Goal: Check status: Check status

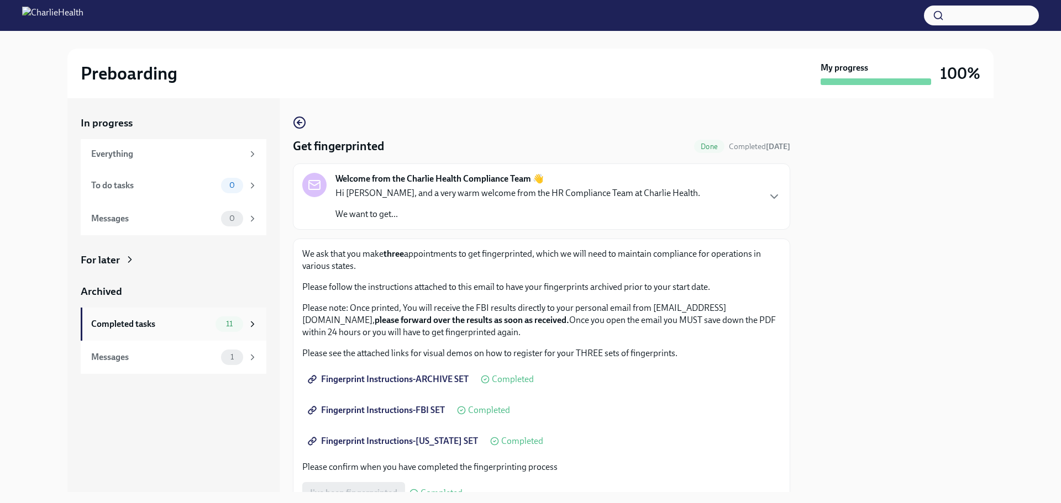
click at [127, 331] on div "Completed tasks 11" at bounding box center [174, 324] width 166 height 15
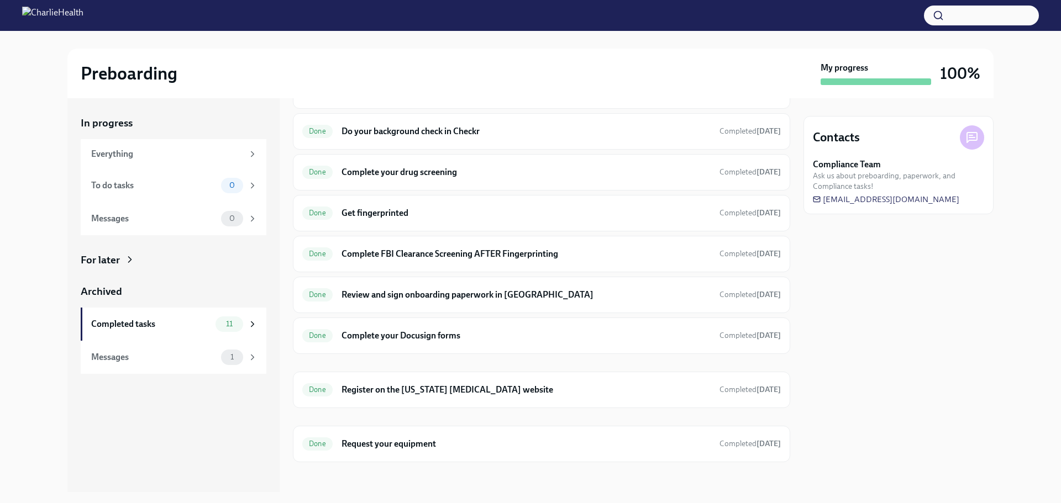
scroll to position [154, 0]
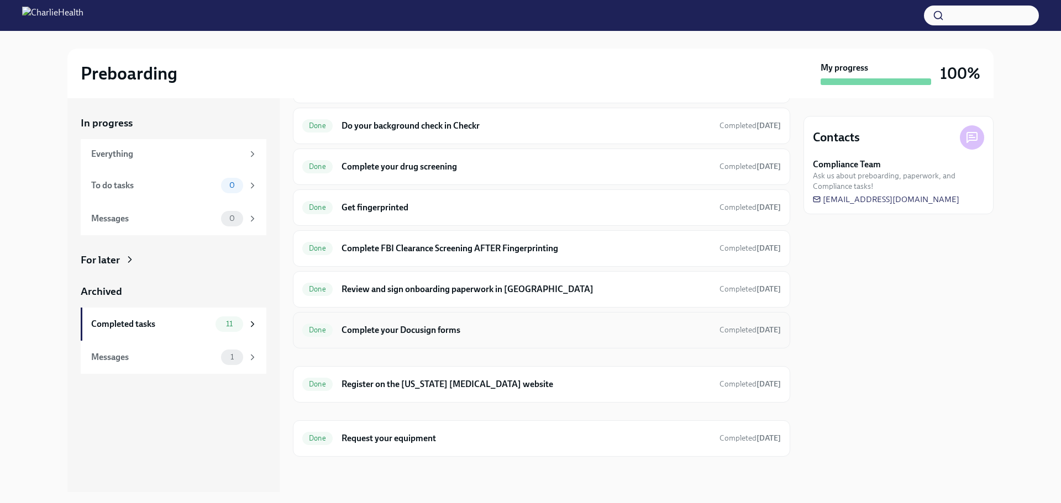
click at [770, 341] on div "Done Complete your Docusign forms Completed [DATE]" at bounding box center [541, 330] width 497 height 36
click at [581, 296] on div "Done Review and sign onboarding paperwork in [GEOGRAPHIC_DATA] Completed [DATE]" at bounding box center [541, 290] width 478 height 18
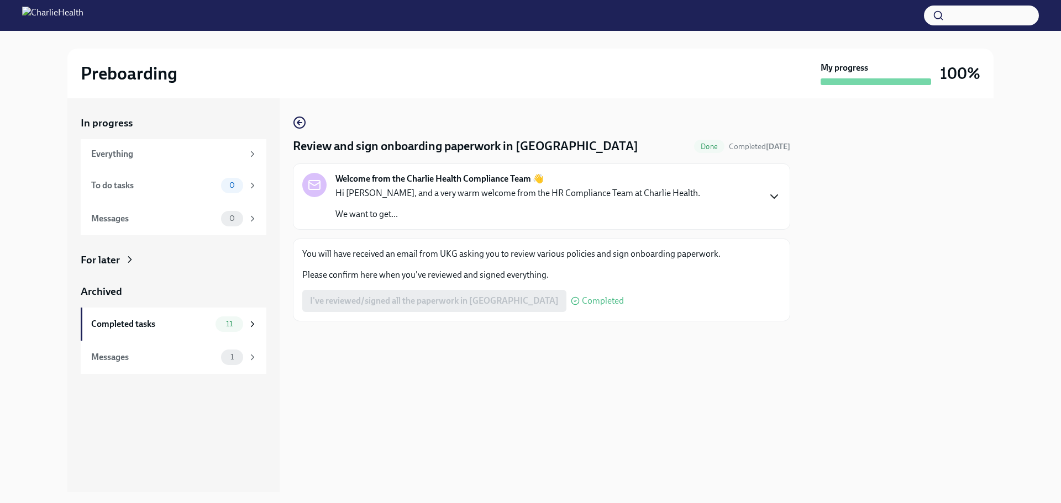
click at [775, 198] on icon "button" at bounding box center [774, 196] width 7 height 3
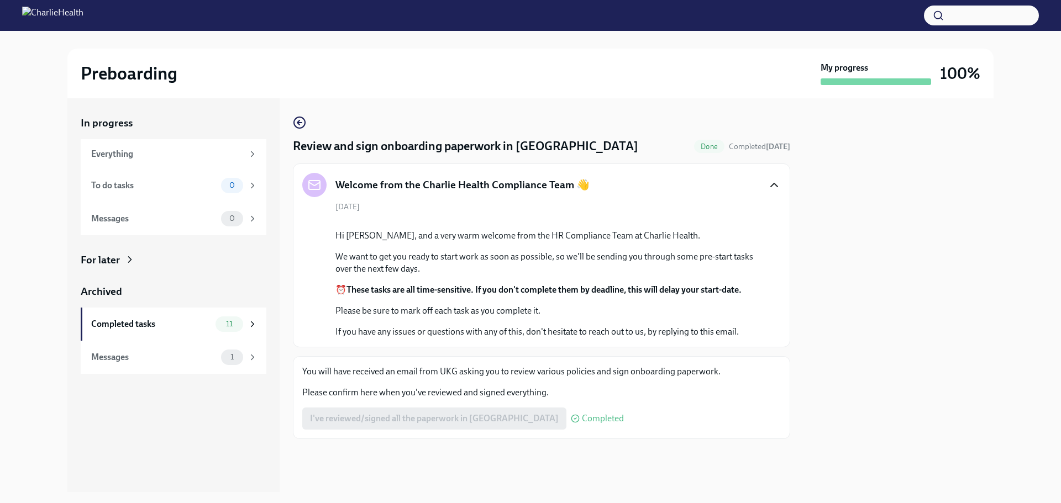
scroll to position [103, 0]
click at [188, 351] on div "Messages" at bounding box center [153, 357] width 125 height 12
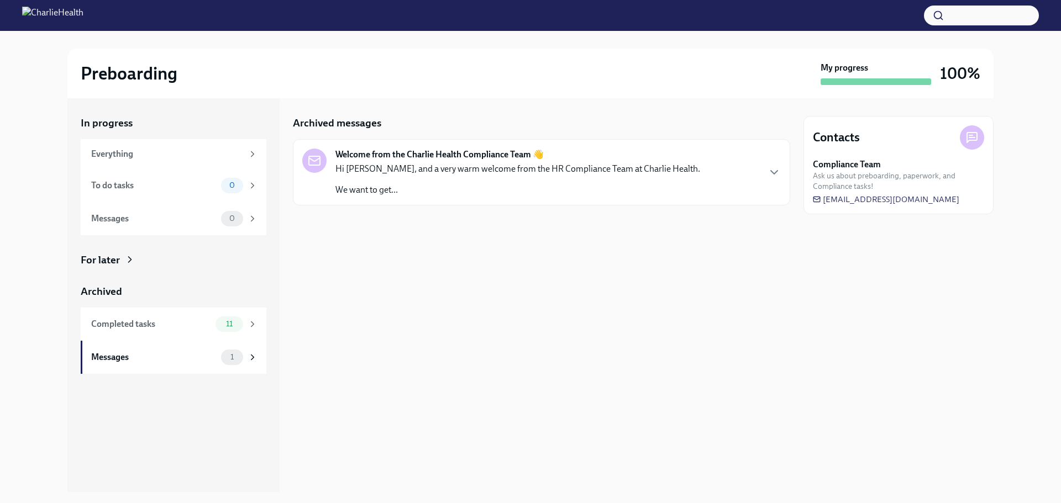
click at [418, 191] on p "We want to get..." at bounding box center [517, 190] width 365 height 12
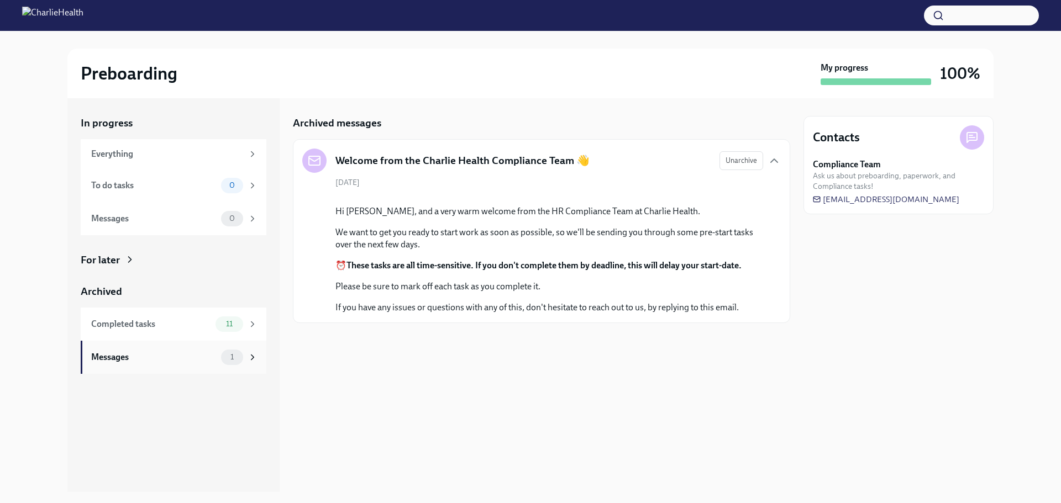
click at [202, 357] on div "Messages" at bounding box center [153, 357] width 125 height 12
click at [156, 319] on div "Completed tasks" at bounding box center [151, 324] width 120 height 12
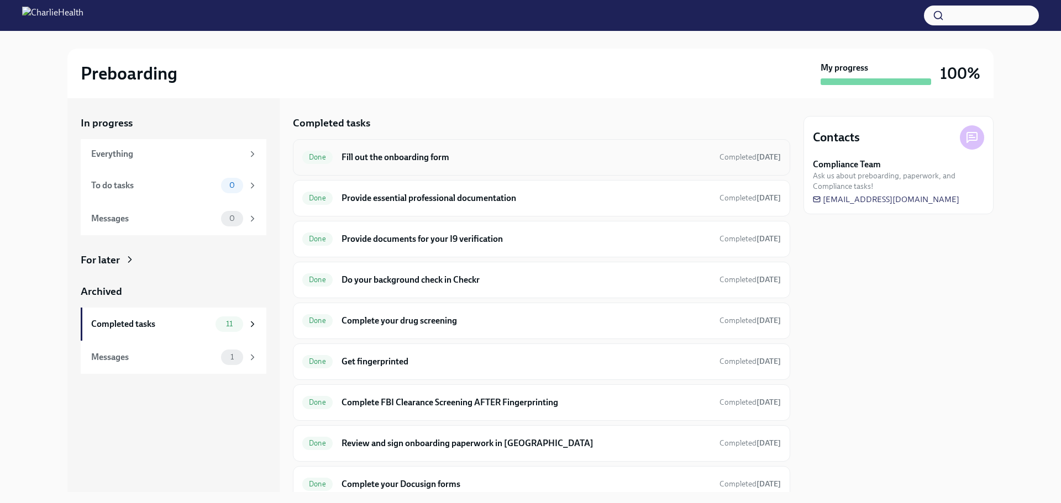
click at [484, 149] on div "Done Fill out the onboarding form Completed [DATE]" at bounding box center [541, 158] width 478 height 18
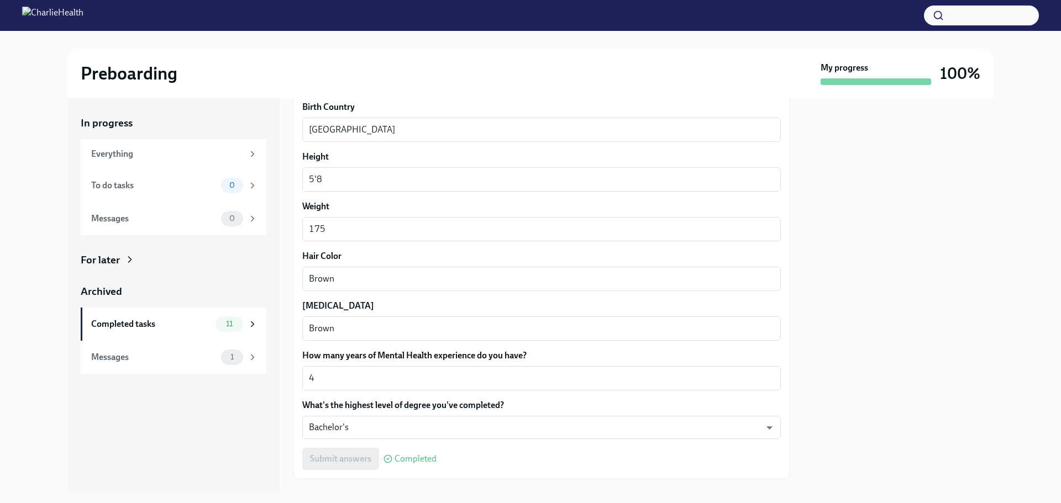
scroll to position [1016, 0]
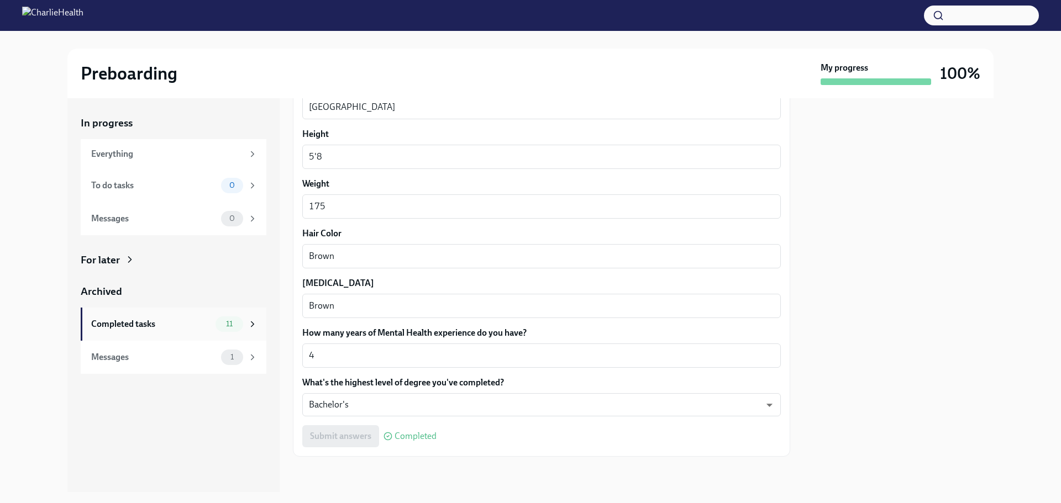
click at [167, 327] on div "Completed tasks" at bounding box center [151, 324] width 120 height 12
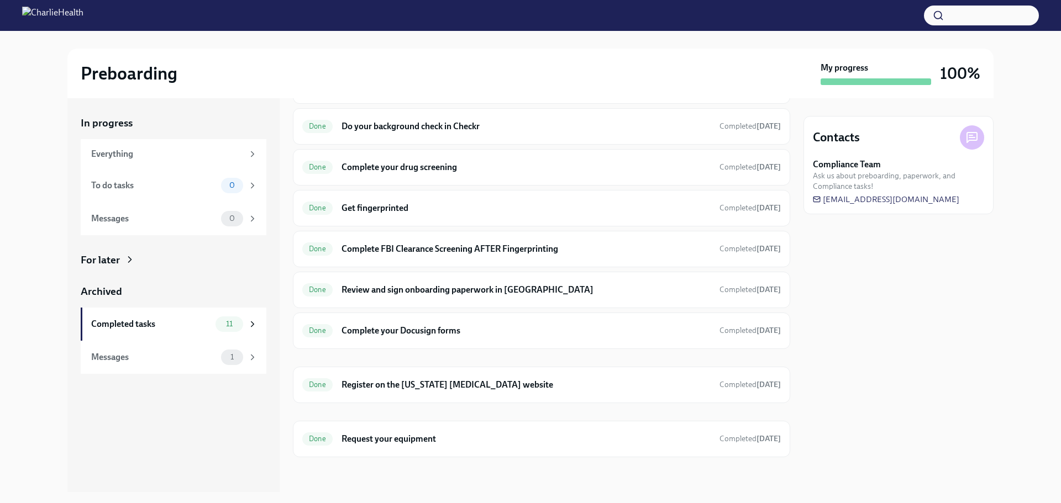
scroll to position [154, 0]
